Goal: Task Accomplishment & Management: Manage account settings

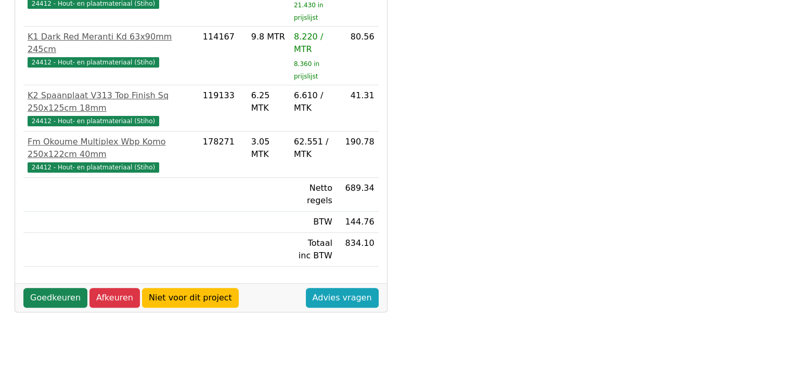
scroll to position [402, 0]
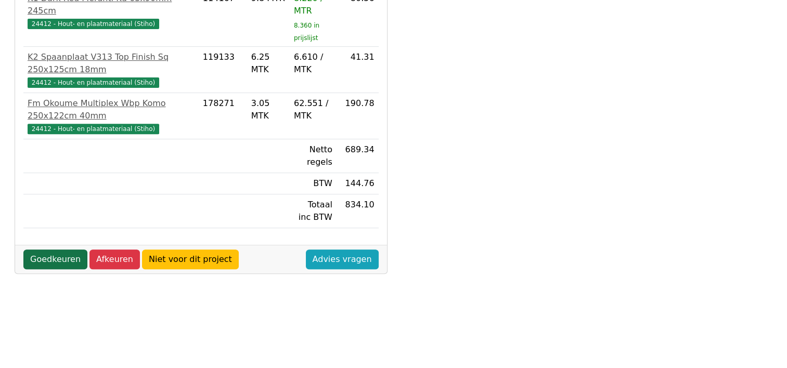
click at [53, 257] on link "Goedkeuren" at bounding box center [55, 260] width 64 height 20
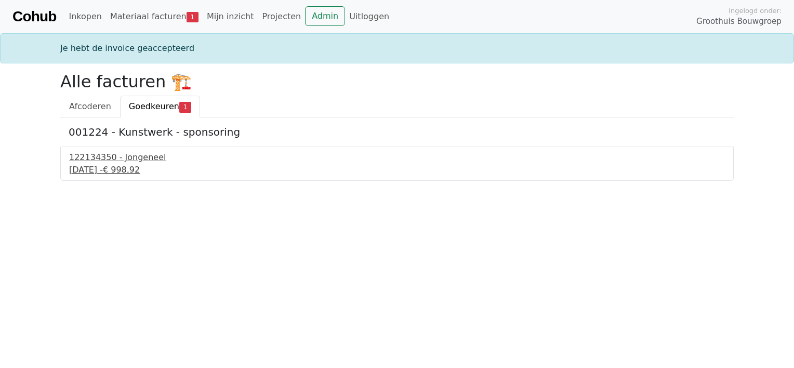
click at [127, 160] on div "122134350 - Jongeneel" at bounding box center [397, 157] width 656 height 12
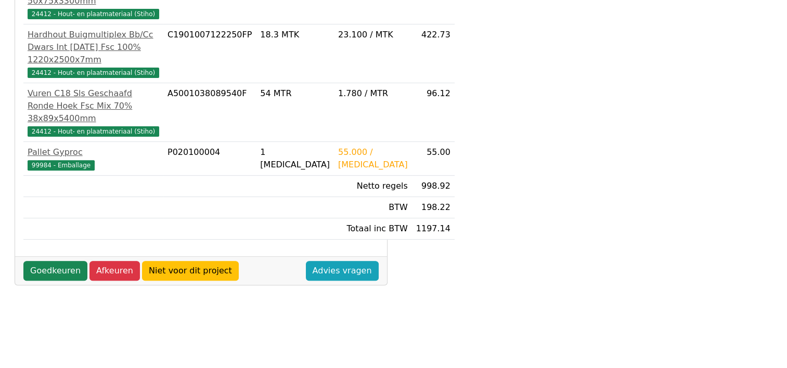
scroll to position [364, 0]
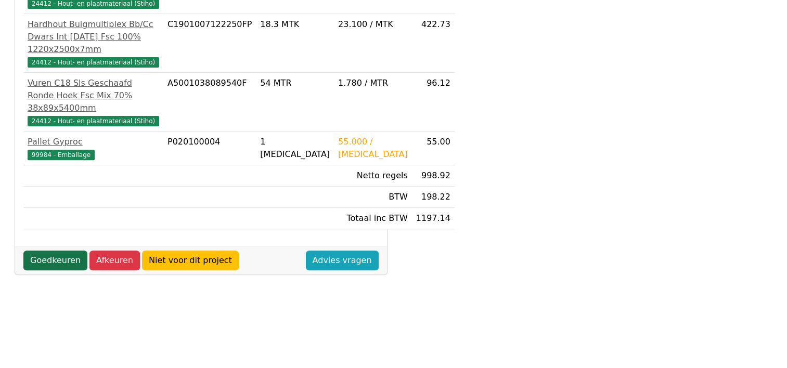
click at [58, 251] on link "Goedkeuren" at bounding box center [55, 261] width 64 height 20
